Goal: Check status

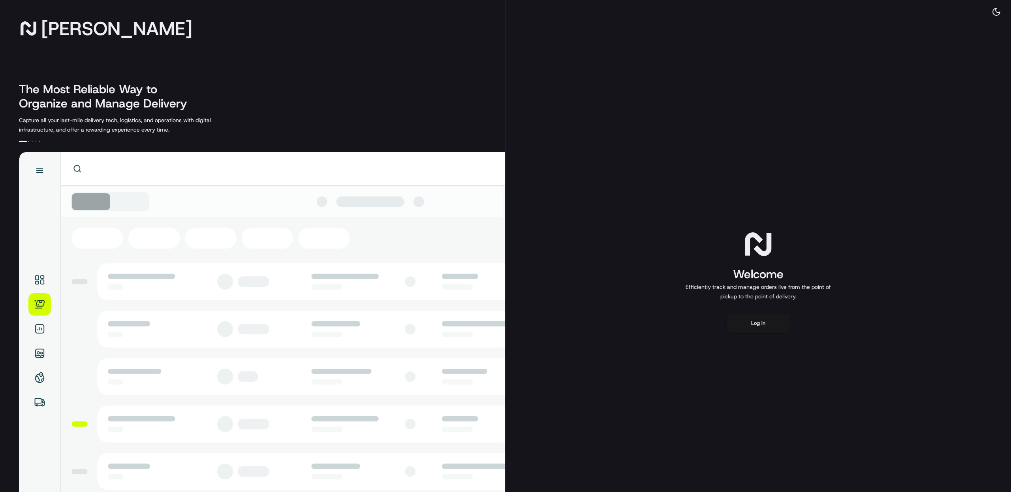
drag, startPoint x: 764, startPoint y: 336, endPoint x: 765, endPoint y: 340, distance: 4.9
click at [765, 340] on div "Welcome Efficiently track and manage orders live from the point of pickup to th…" at bounding box center [757, 280] width 505 height 561
click at [767, 325] on button "Log in" at bounding box center [758, 323] width 63 height 19
